Goal: Go to known website: Access a specific website the user already knows

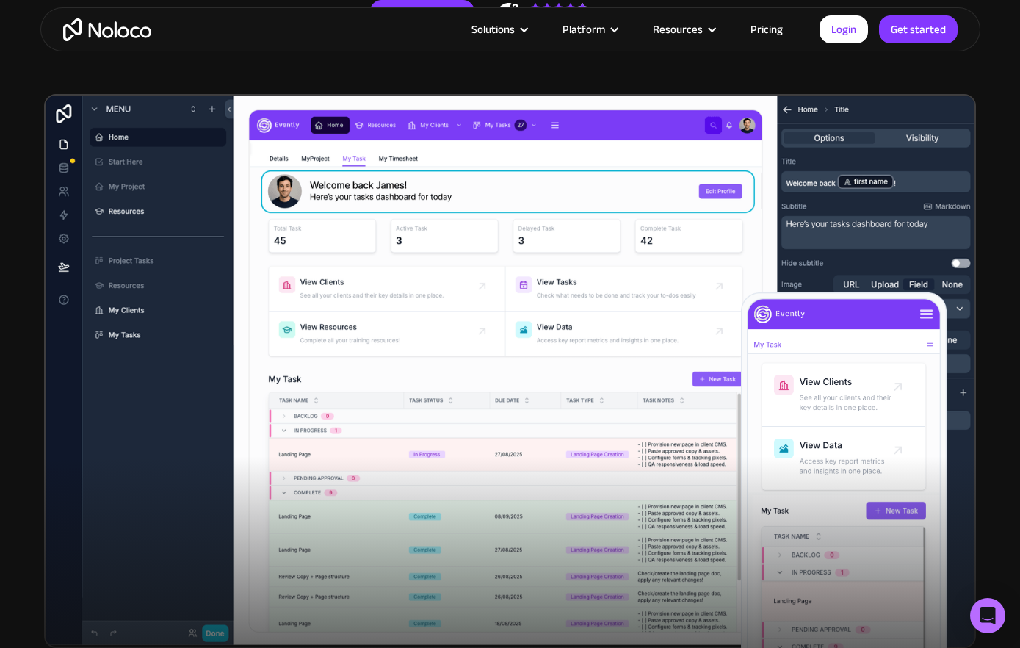
scroll to position [433, 0]
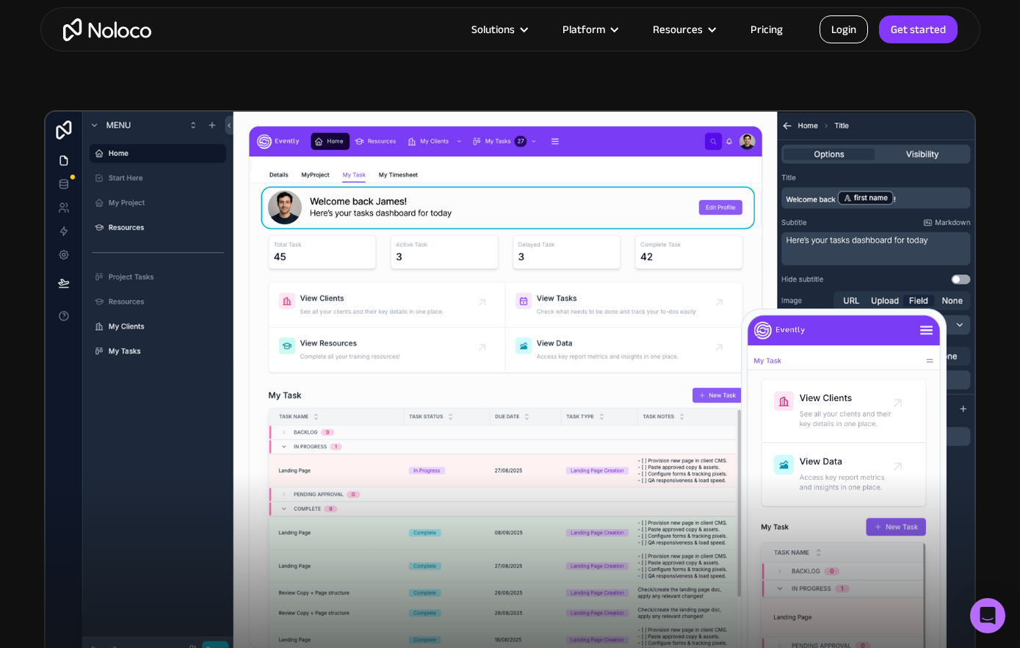
click at [834, 38] on link "Login" at bounding box center [844, 29] width 48 height 28
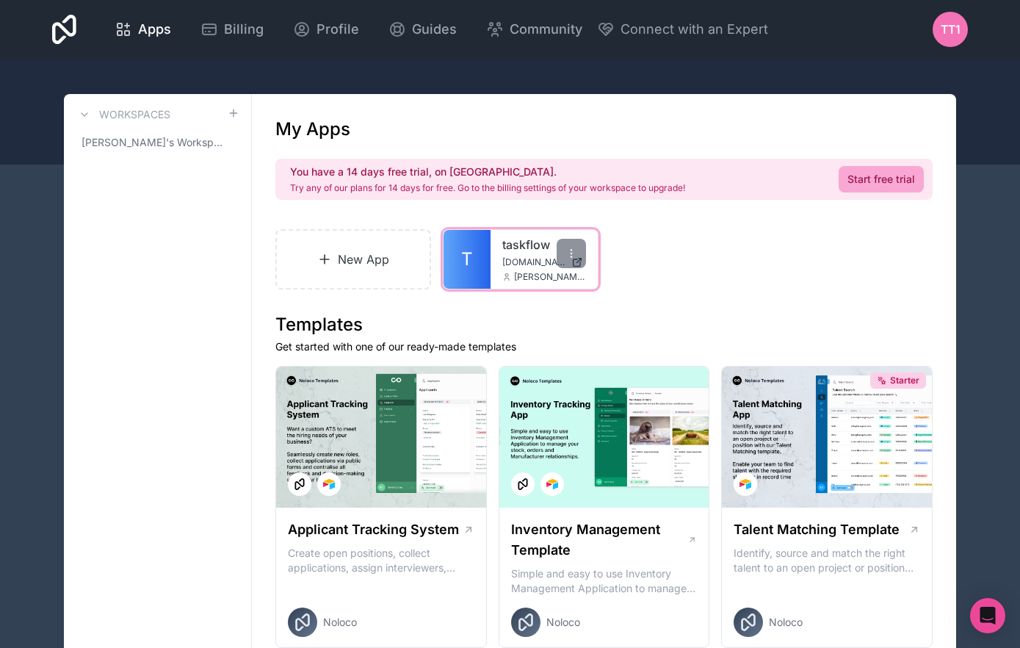
click at [481, 267] on link "T" at bounding box center [467, 259] width 47 height 59
